Goal: Navigation & Orientation: Go to known website

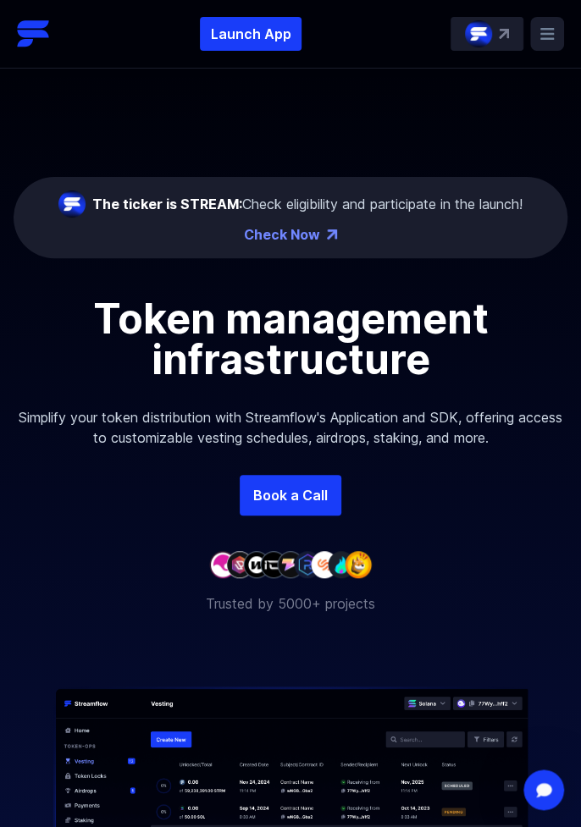
click at [549, 21] on rect at bounding box center [547, 34] width 34 height 34
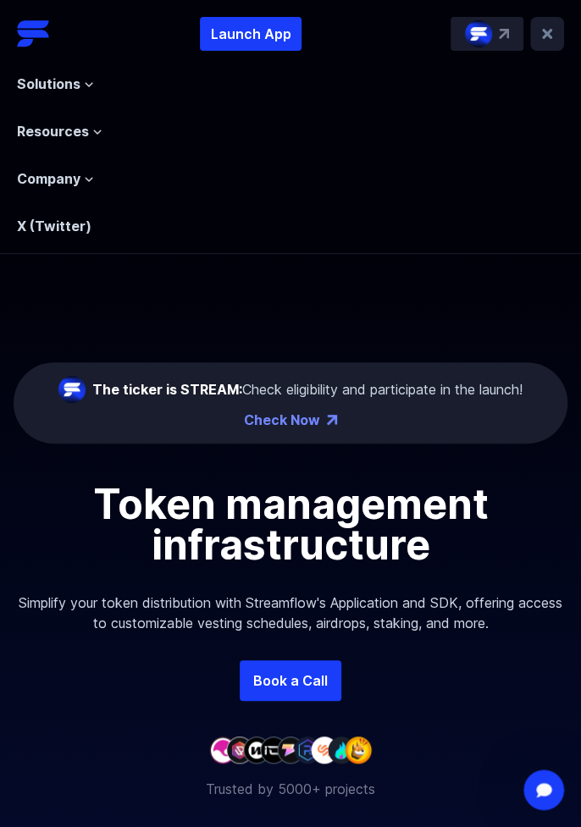
click at [74, 91] on span "Solutions" at bounding box center [48, 84] width 63 height 20
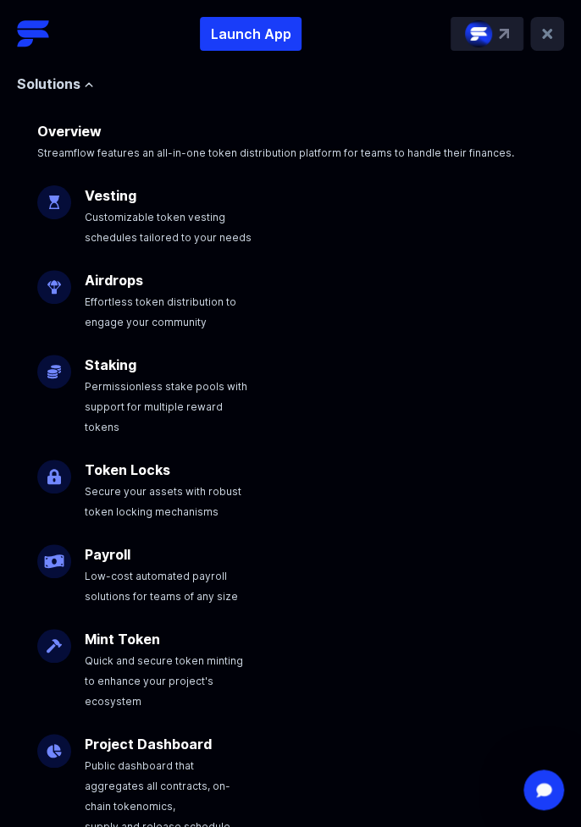
click at [130, 243] on span "Customizable token vesting schedules tailored to your needs" at bounding box center [168, 227] width 167 height 33
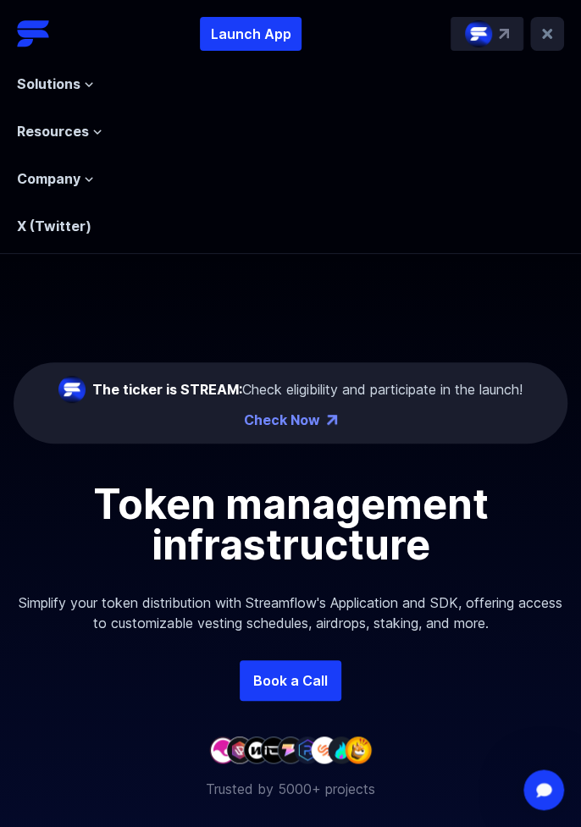
click at [332, 419] on img at bounding box center [332, 420] width 10 height 10
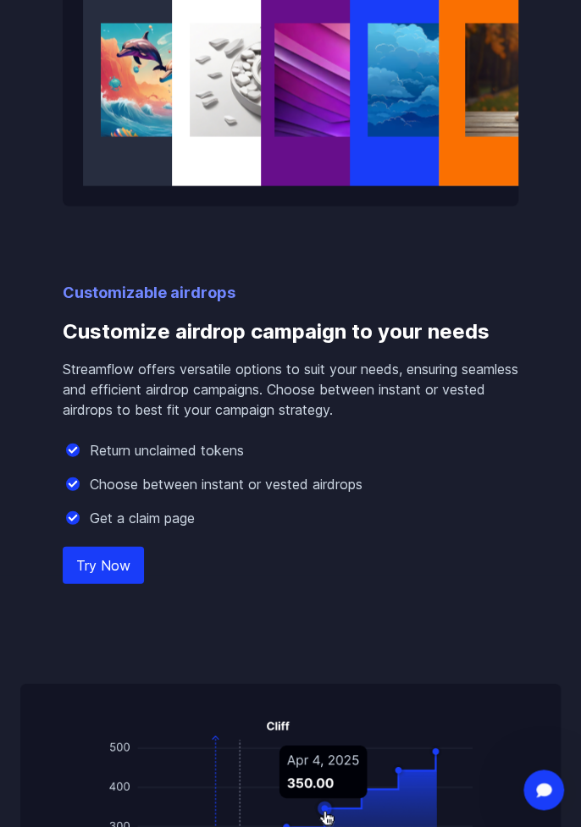
scroll to position [3003, 0]
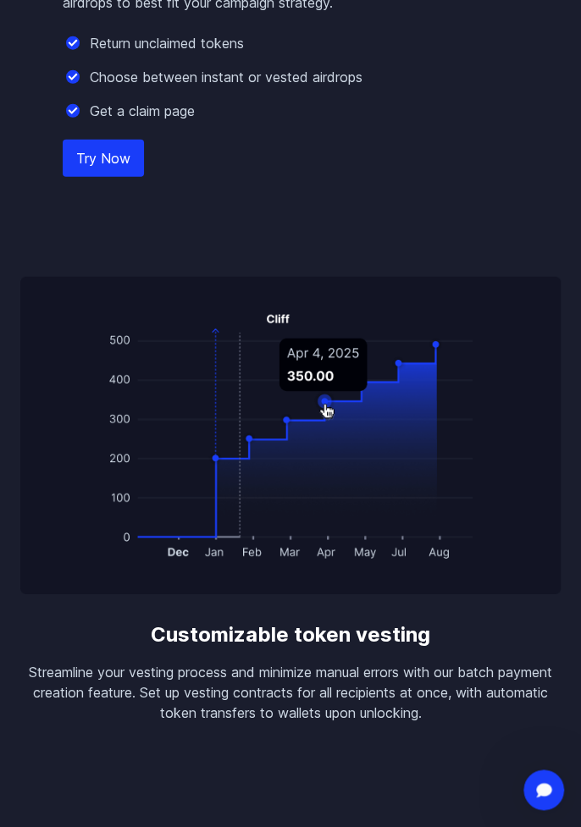
click at [413, 520] on img at bounding box center [290, 435] width 540 height 317
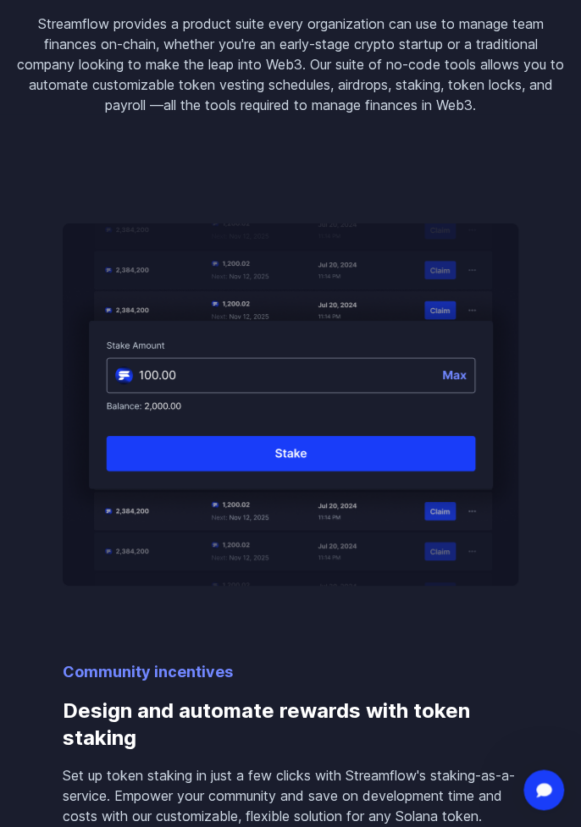
scroll to position [0, 0]
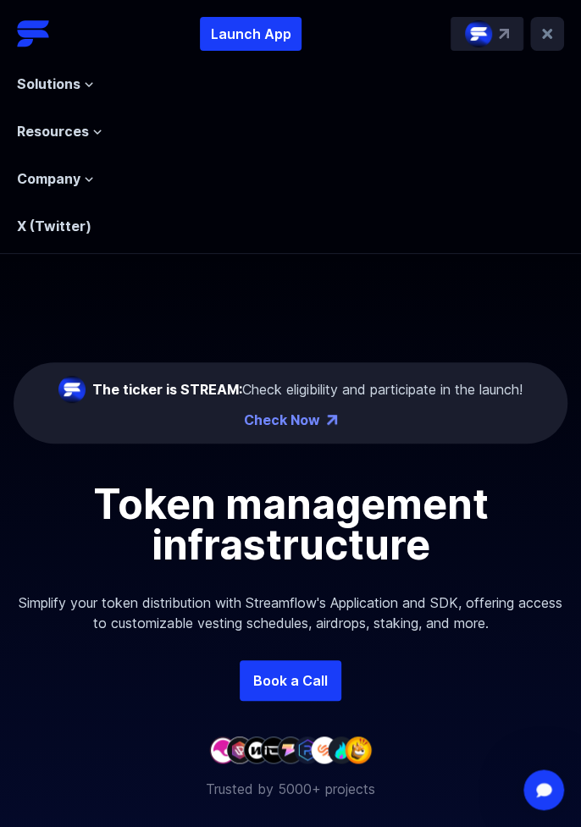
click at [102, 82] on div "Solutions Overview Streamflow features an all-in-one token distribution platfor…" at bounding box center [290, 143] width 547 height 185
click at [85, 82] on icon at bounding box center [89, 85] width 10 height 10
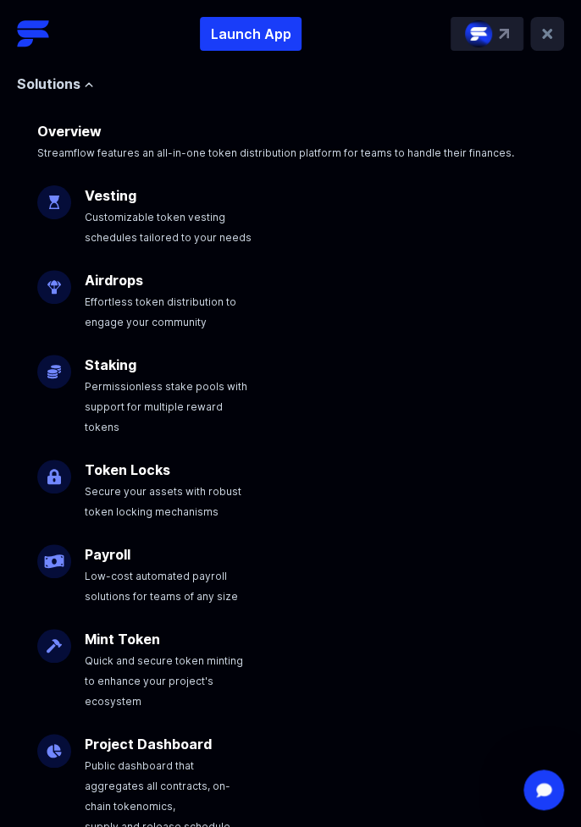
click at [164, 223] on span "Customizable token vesting schedules tailored to your needs" at bounding box center [168, 227] width 167 height 33
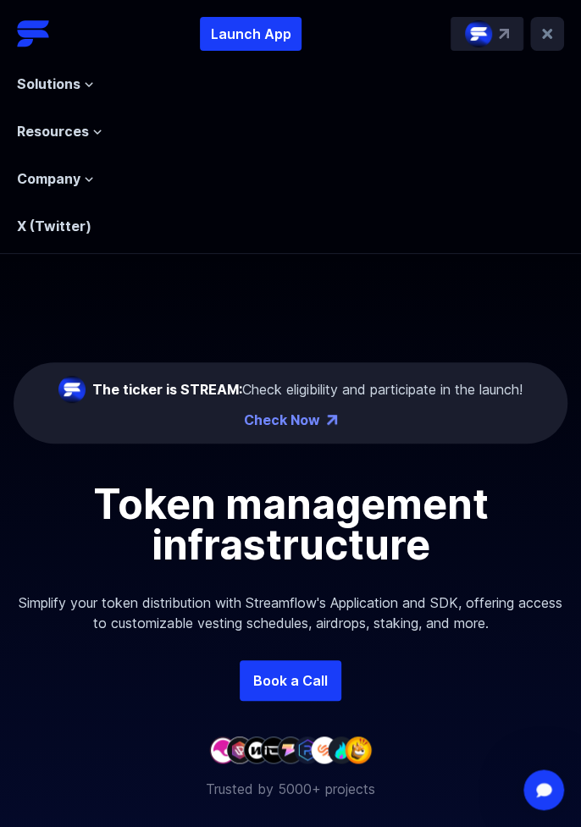
click at [162, 211] on div "Solutions Overview Streamflow features an all-in-one token distribution platfor…" at bounding box center [290, 143] width 547 height 185
click at [170, 222] on div "Solutions Overview Streamflow features an all-in-one token distribution platfor…" at bounding box center [290, 143] width 547 height 185
click at [273, 19] on p "Launch App" at bounding box center [251, 34] width 102 height 34
